Goal: Information Seeking & Learning: Check status

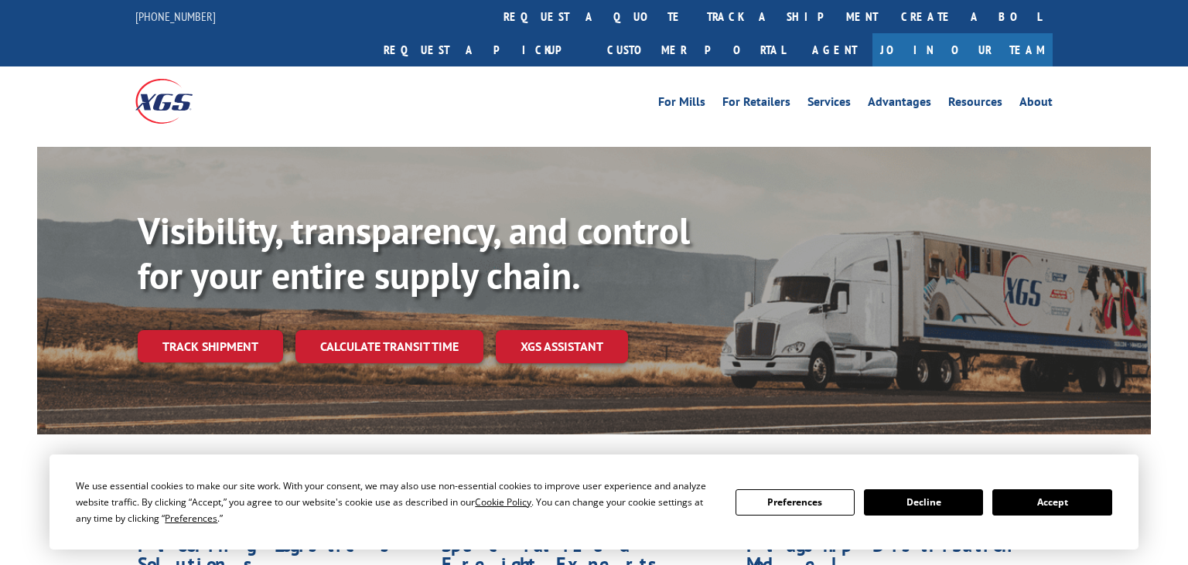
click at [695, 12] on link "track a shipment" at bounding box center [792, 16] width 194 height 33
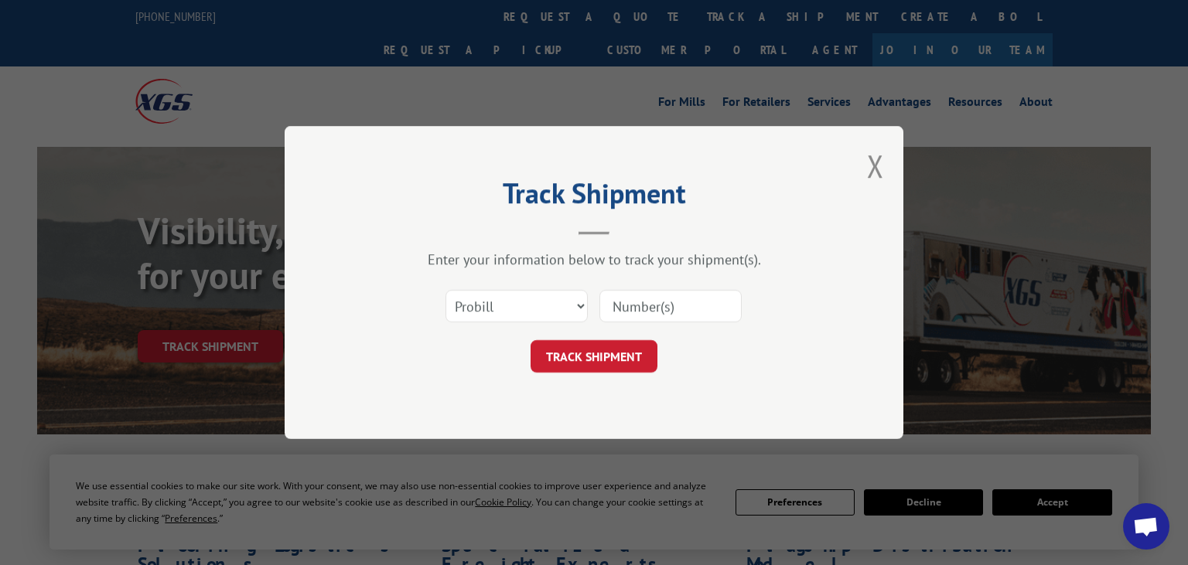
click at [627, 305] on input at bounding box center [670, 306] width 142 height 32
paste input "6635158"
type input "6635158"
click at [445, 290] on select "Select category... Probill BOL PO" at bounding box center [516, 306] width 142 height 32
select select "bol"
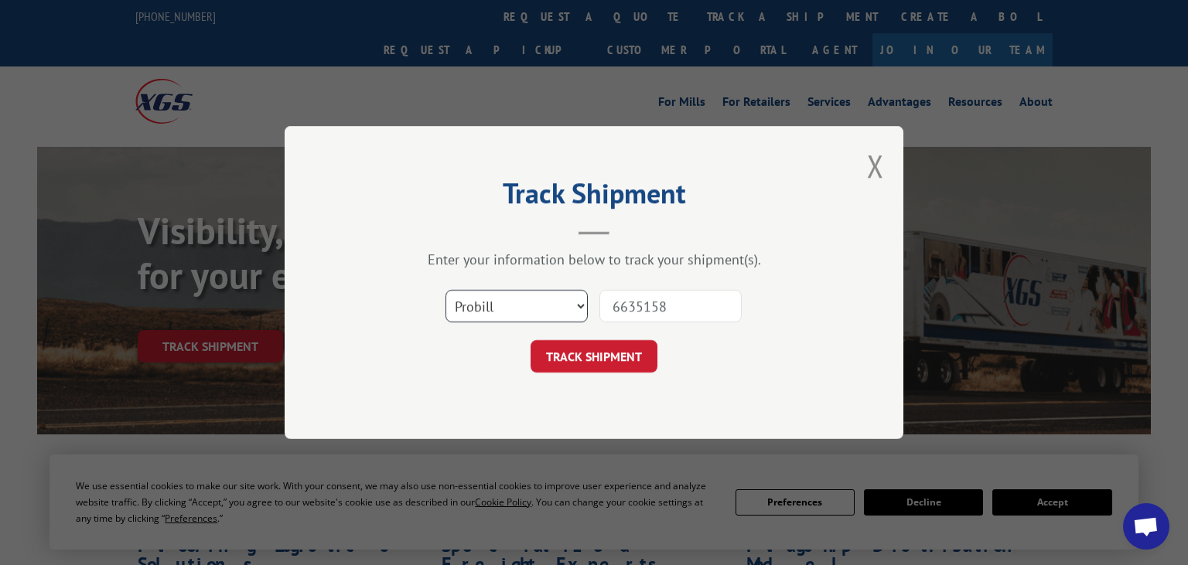
click option "BOL" at bounding box center [0, 0] width 0 height 0
click at [582, 369] on button "TRACK SHIPMENT" at bounding box center [594, 356] width 127 height 32
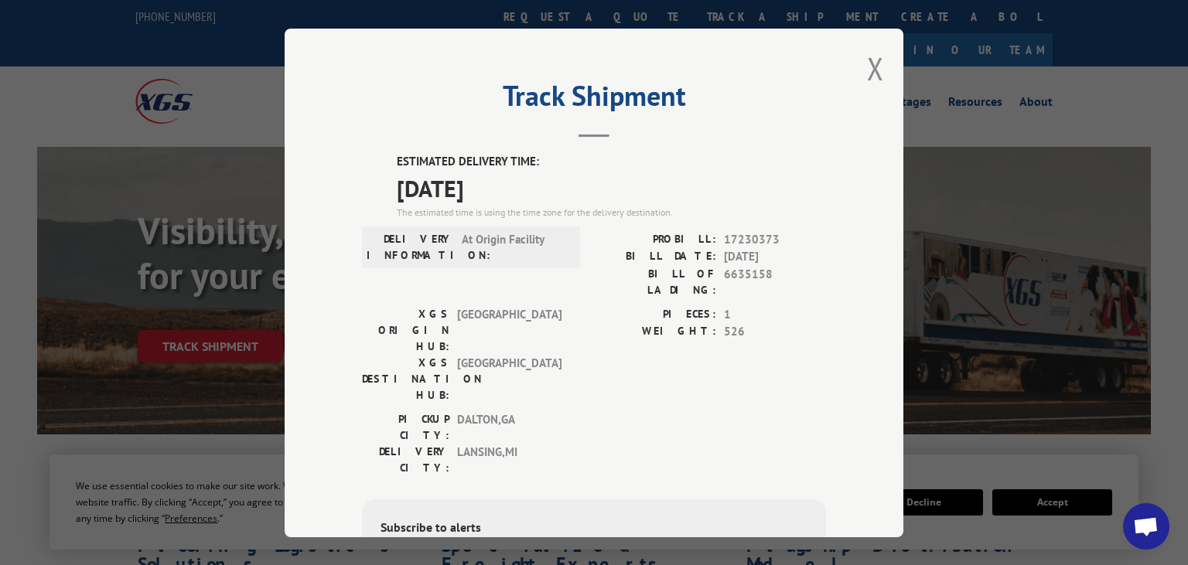
click at [866, 70] on div "Track Shipment ESTIMATED DELIVERY TIME: [DATE] The estimated time is using the …" at bounding box center [594, 283] width 619 height 509
click at [872, 69] on button "Close modal" at bounding box center [875, 68] width 17 height 41
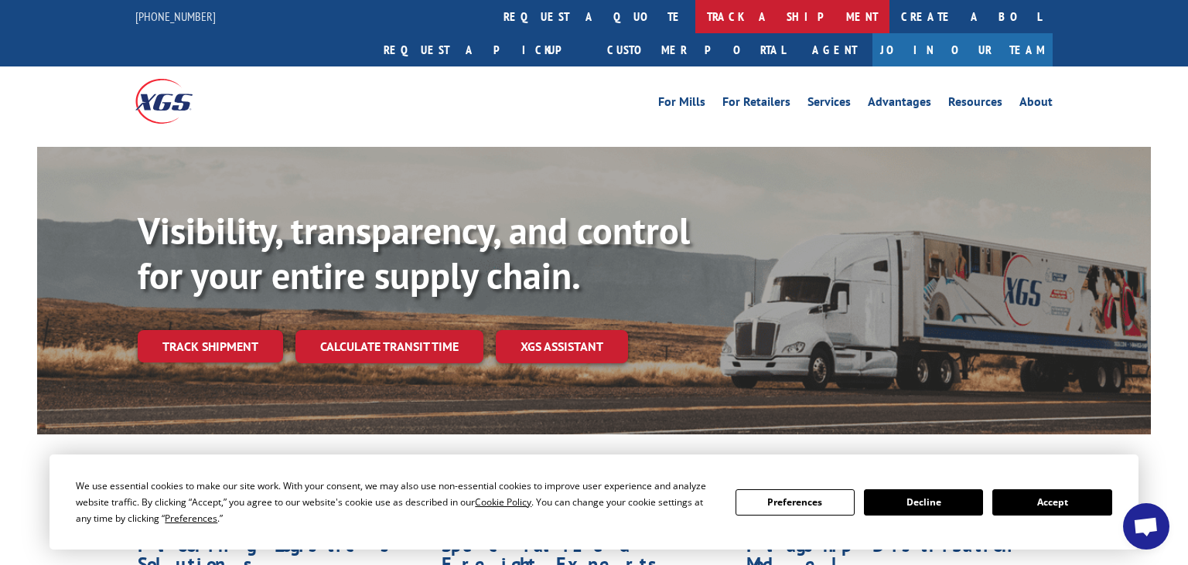
click at [695, 9] on link "track a shipment" at bounding box center [792, 16] width 194 height 33
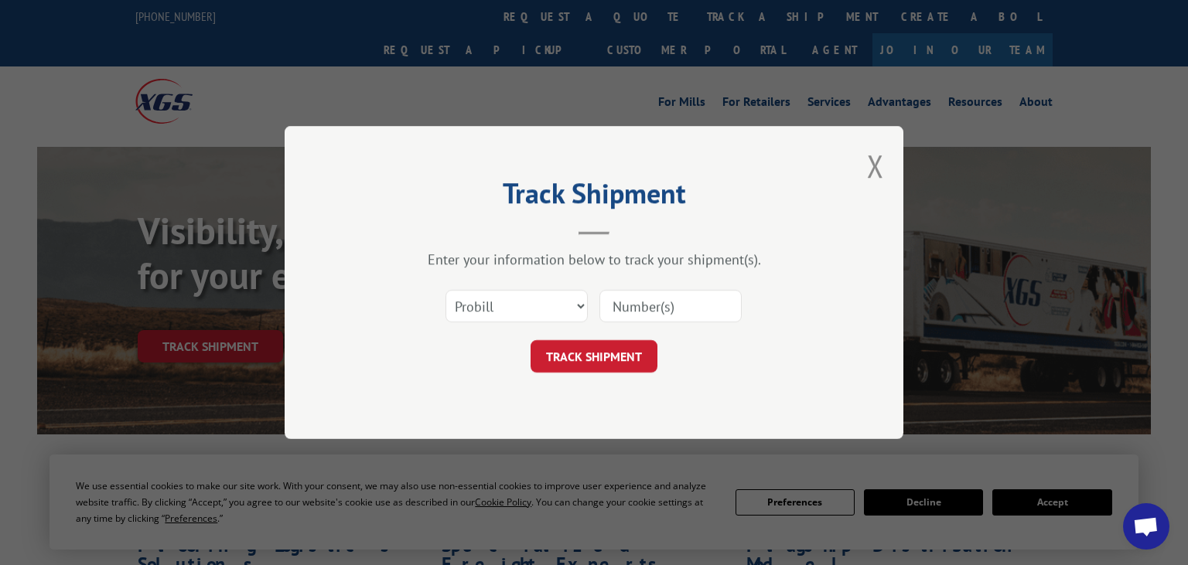
click at [661, 309] on input at bounding box center [670, 306] width 142 height 32
paste input "7000262"
type input "7000262"
click at [445, 290] on select "Select category... Probill BOL PO" at bounding box center [516, 306] width 142 height 32
select select "bol"
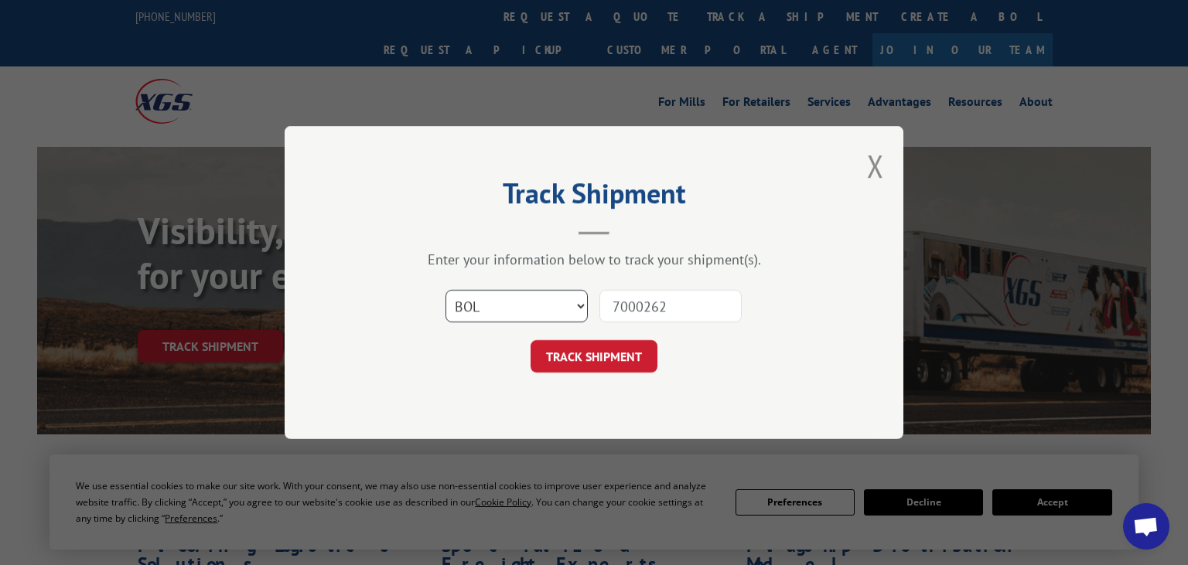
click option "BOL" at bounding box center [0, 0] width 0 height 0
click at [598, 367] on button "TRACK SHIPMENT" at bounding box center [594, 356] width 127 height 32
